Goal: Task Accomplishment & Management: Manage account settings

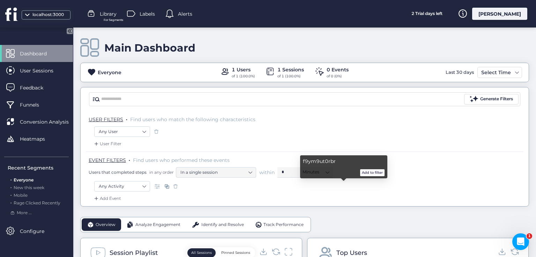
scroll to position [105, 0]
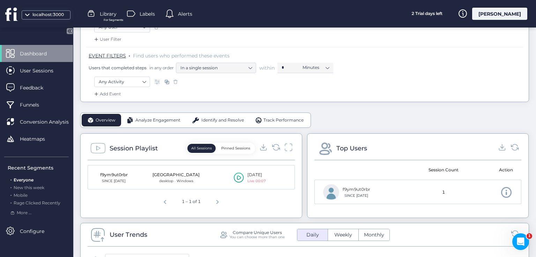
click at [508, 12] on div "[PERSON_NAME]" at bounding box center [499, 14] width 55 height 12
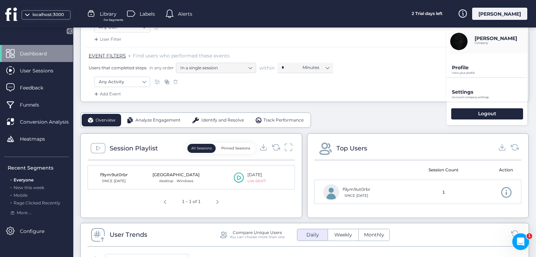
click at [460, 67] on p "Profile" at bounding box center [489, 68] width 75 height 6
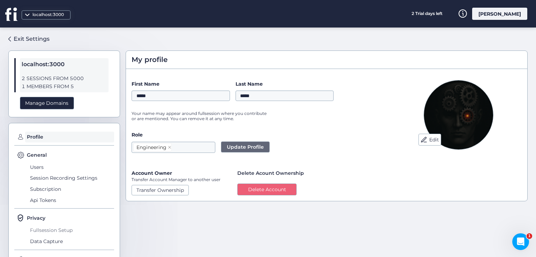
click at [61, 228] on span "Fullsession Setup" at bounding box center [71, 230] width 86 height 11
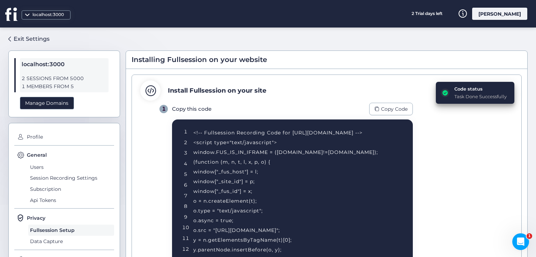
click at [498, 17] on div "[PERSON_NAME]" at bounding box center [499, 14] width 55 height 12
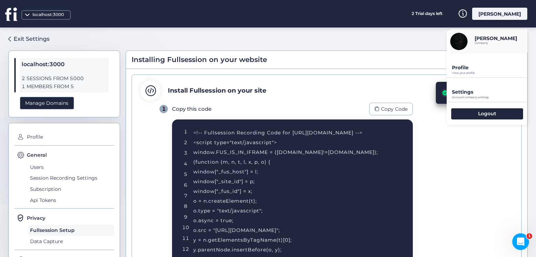
click at [466, 96] on p "Account company settings" at bounding box center [489, 97] width 75 height 3
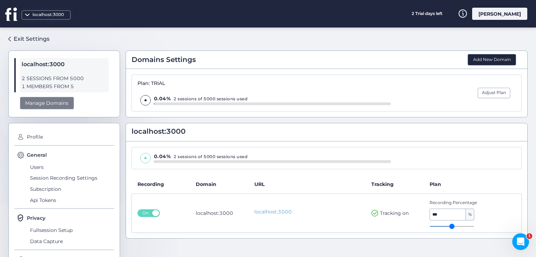
click at [60, 102] on div "Manage Domains" at bounding box center [47, 103] width 54 height 13
click at [37, 35] on div "Exit Settings" at bounding box center [32, 39] width 36 height 9
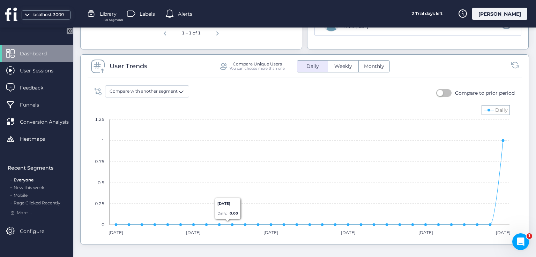
scroll to position [279, 0]
